Goal: Navigation & Orientation: Find specific page/section

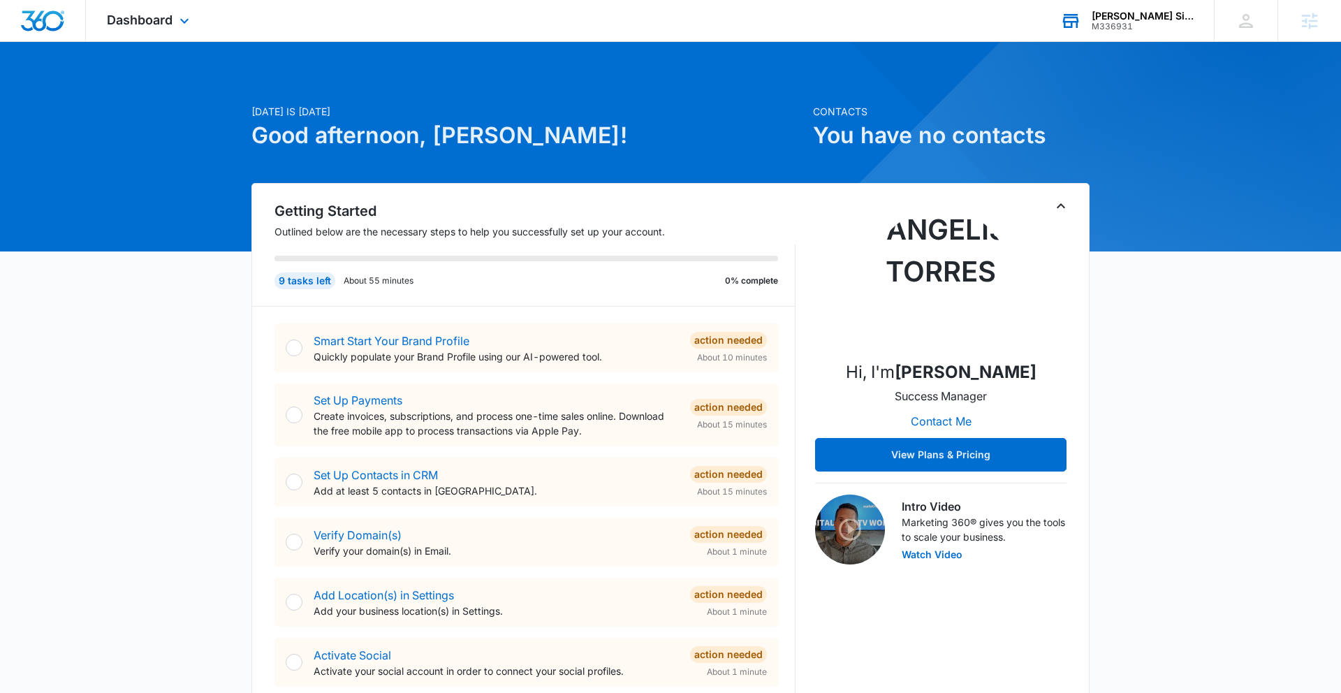
click at [1137, 20] on div "[PERSON_NAME] Signature reality" at bounding box center [1143, 15] width 102 height 11
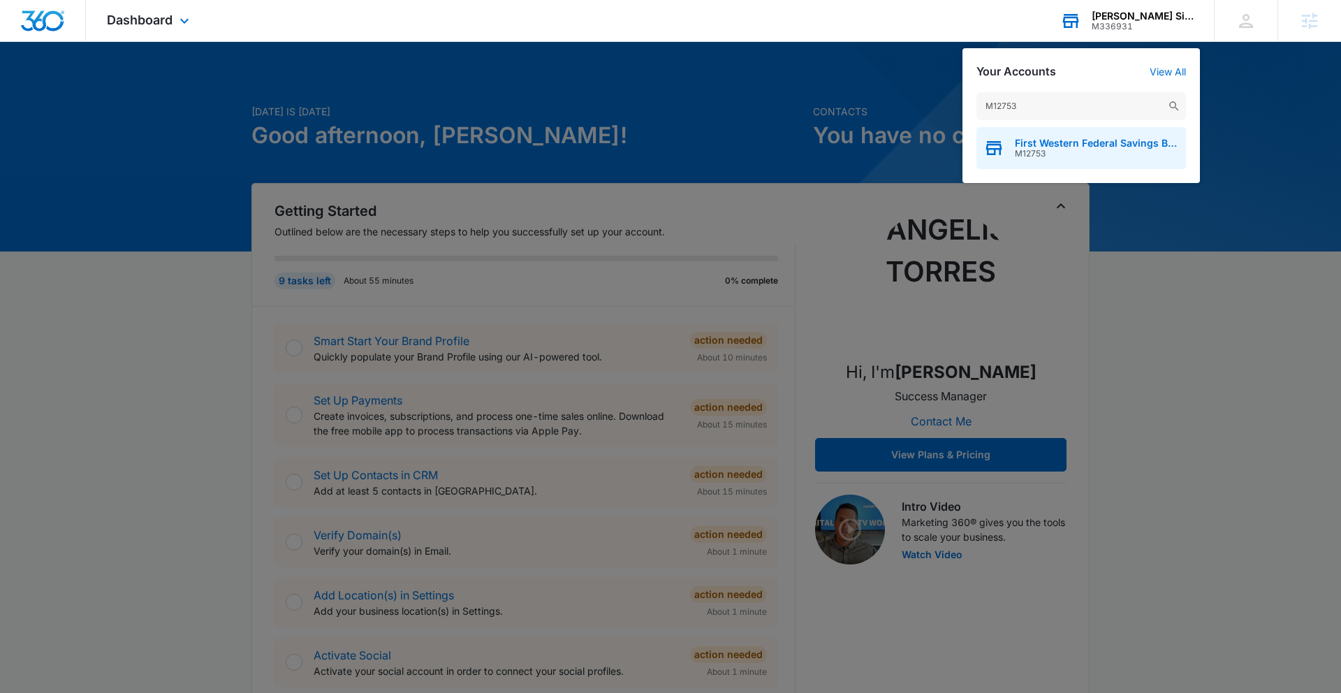
type input "M12753"
click at [1117, 147] on span "First Western Federal Savings Bank" at bounding box center [1097, 143] width 164 height 11
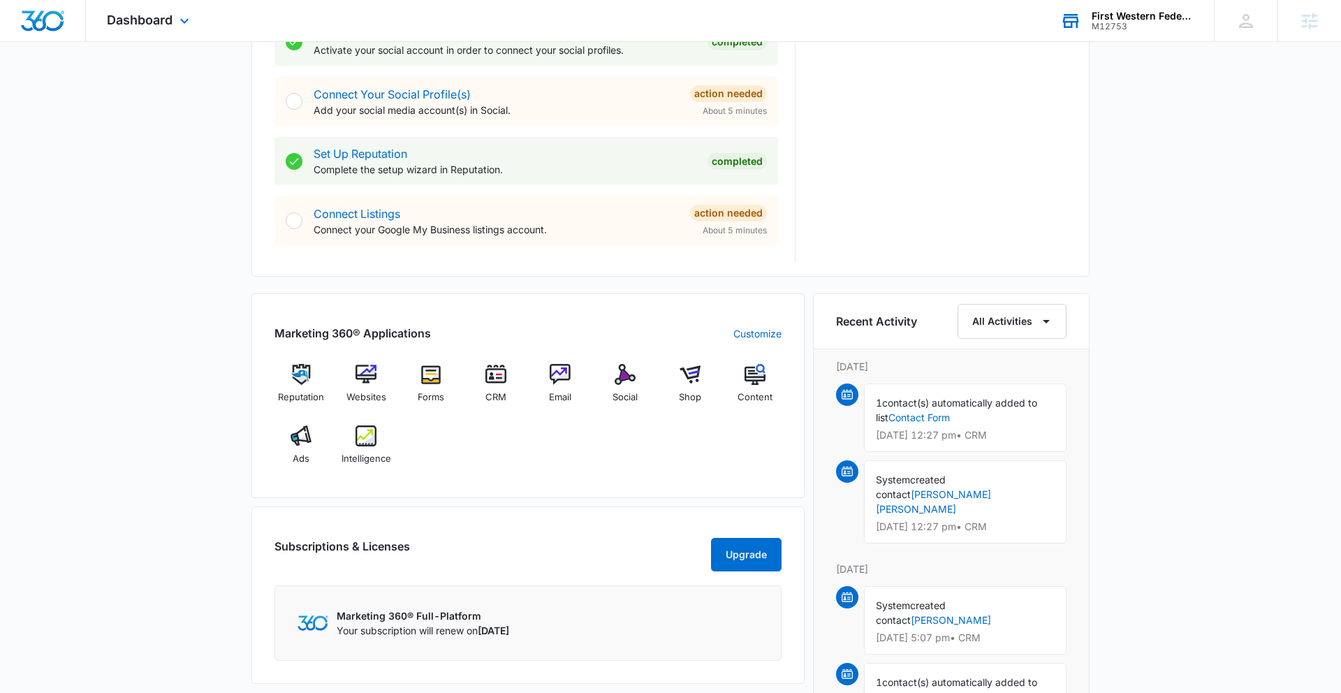
scroll to position [625, 0]
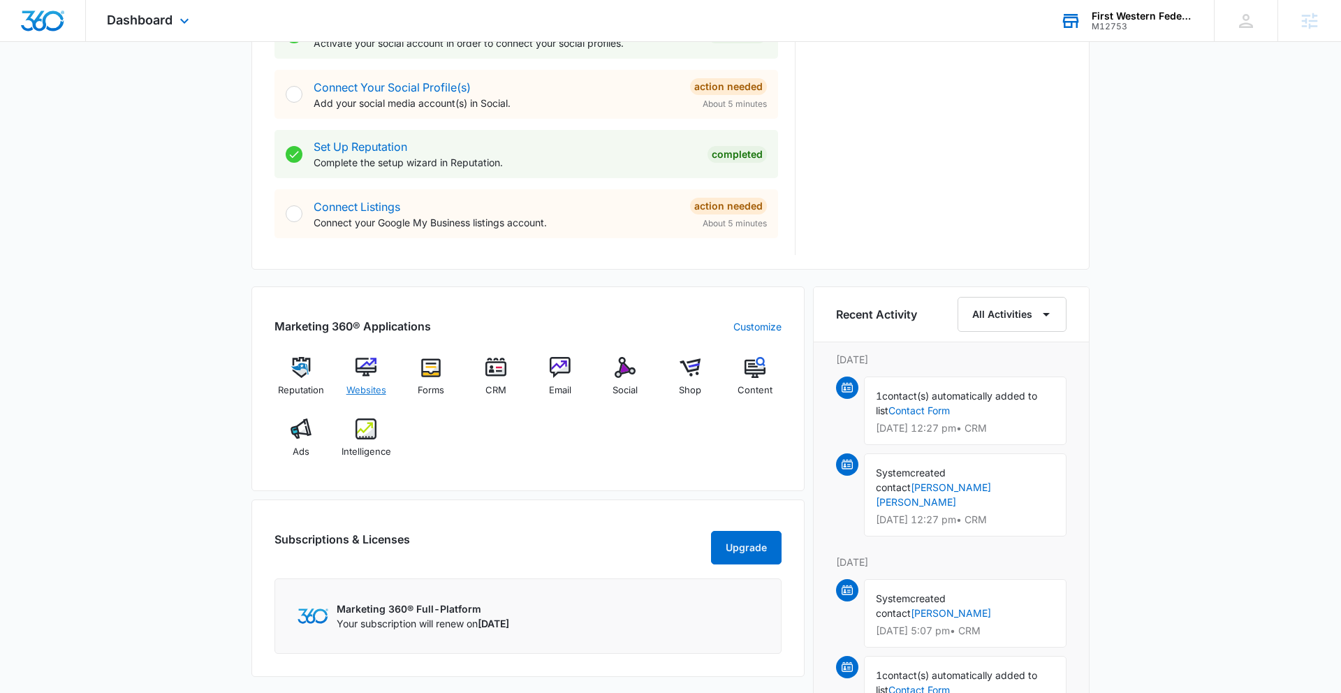
drag, startPoint x: 381, startPoint y: 369, endPoint x: 373, endPoint y: 369, distance: 8.4
click at [380, 369] on div "Websites" at bounding box center [366, 382] width 54 height 50
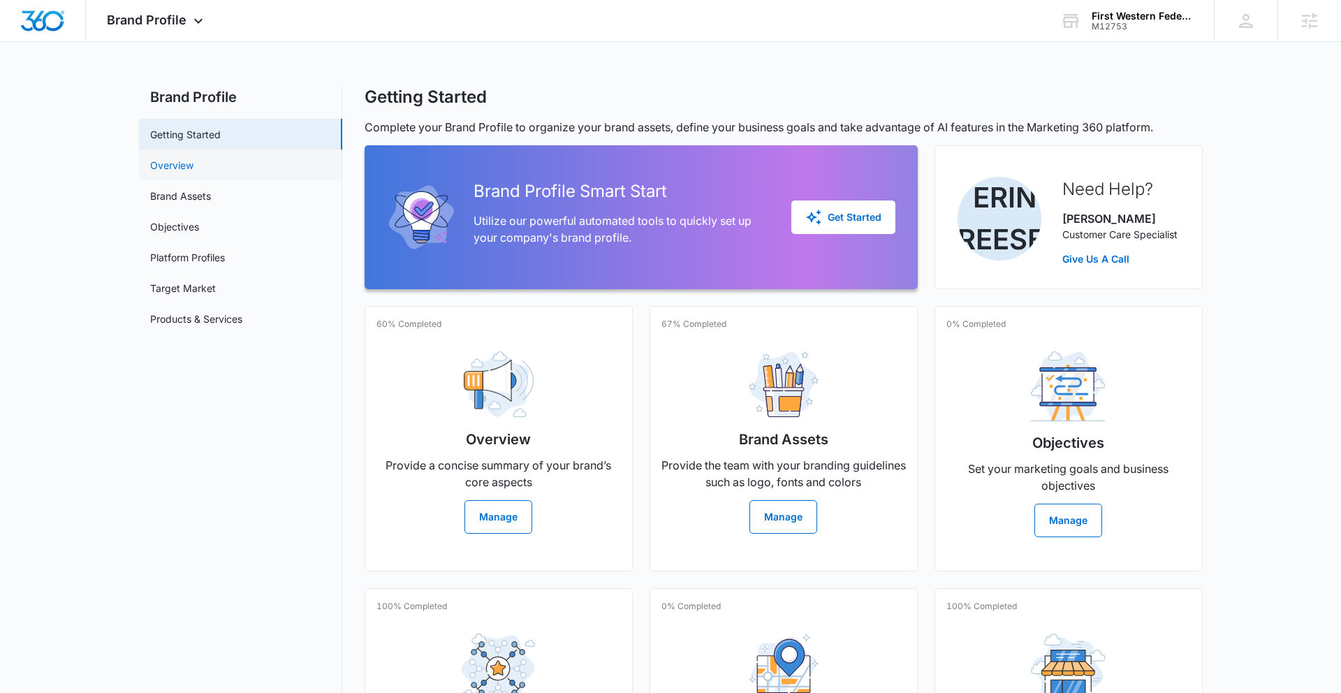
click at [193, 170] on link "Overview" at bounding box center [171, 165] width 43 height 15
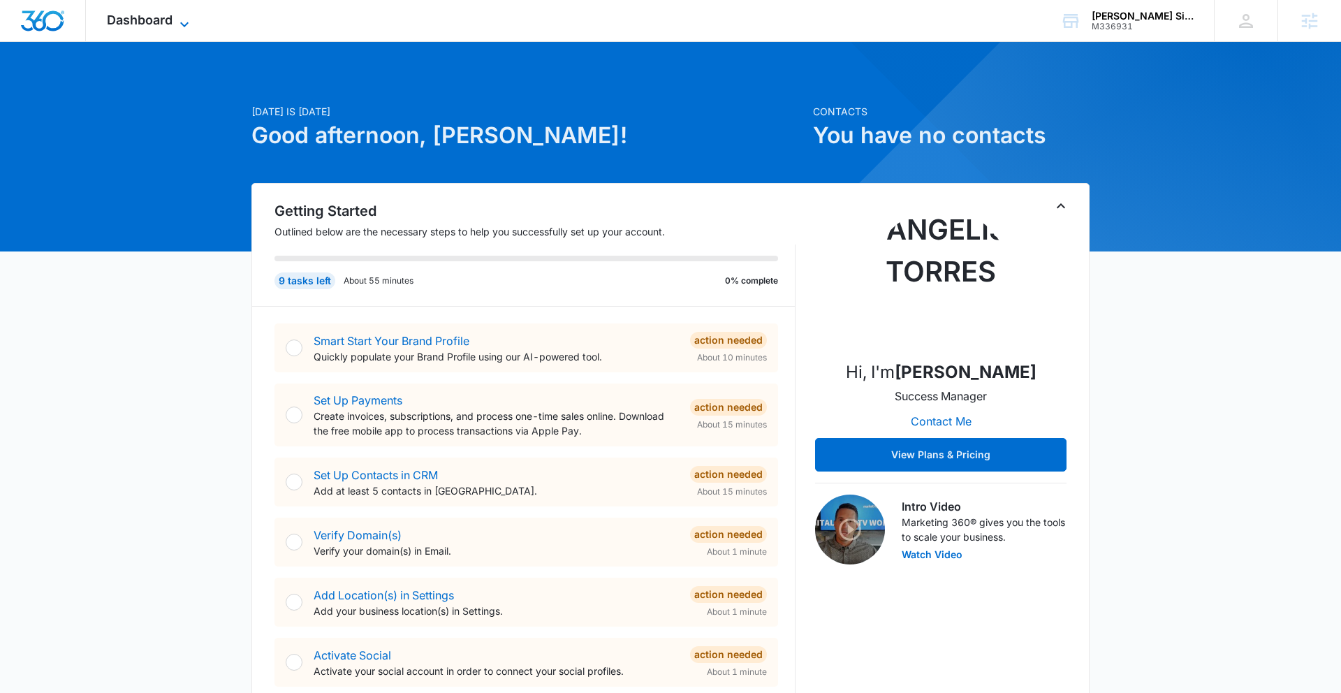
click at [182, 23] on icon at bounding box center [184, 24] width 8 height 5
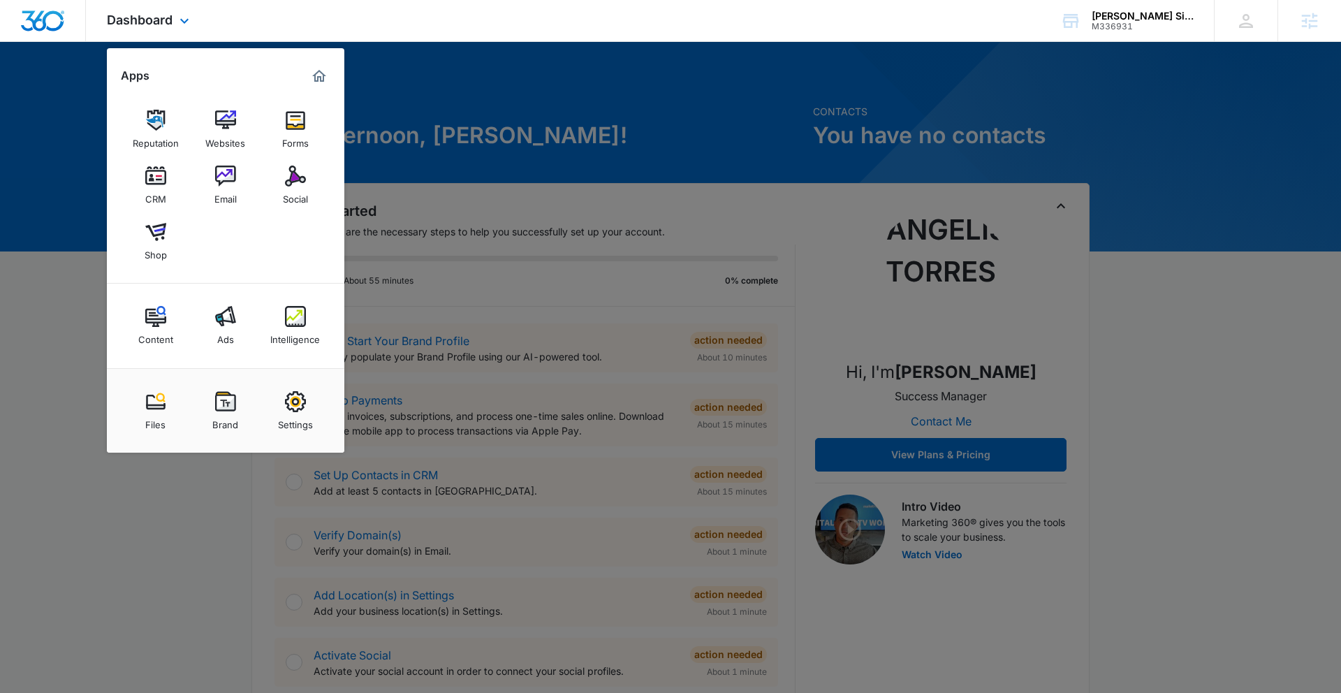
drag, startPoint x: 230, startPoint y: 129, endPoint x: 189, endPoint y: 151, distance: 45.9
click at [229, 129] on img at bounding box center [225, 120] width 21 height 21
